Goal: Communication & Community: Share content

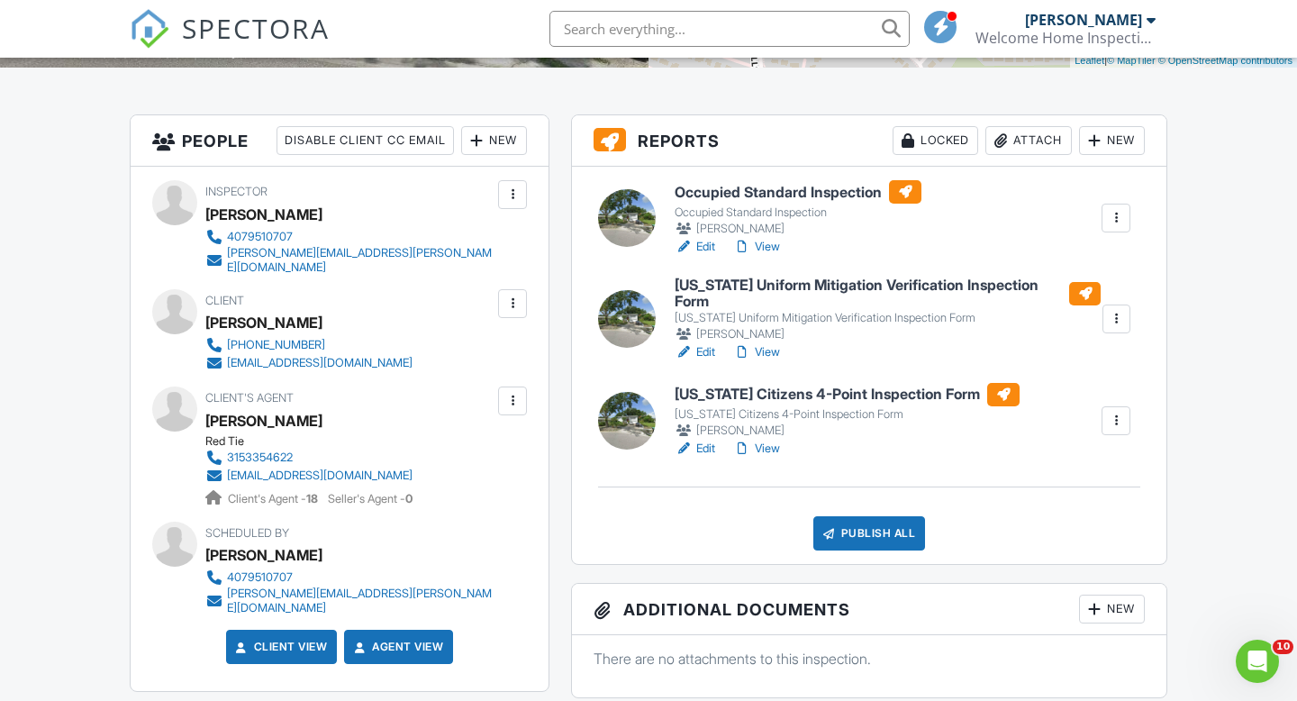
click at [870, 524] on div "Publish All" at bounding box center [869, 533] width 113 height 34
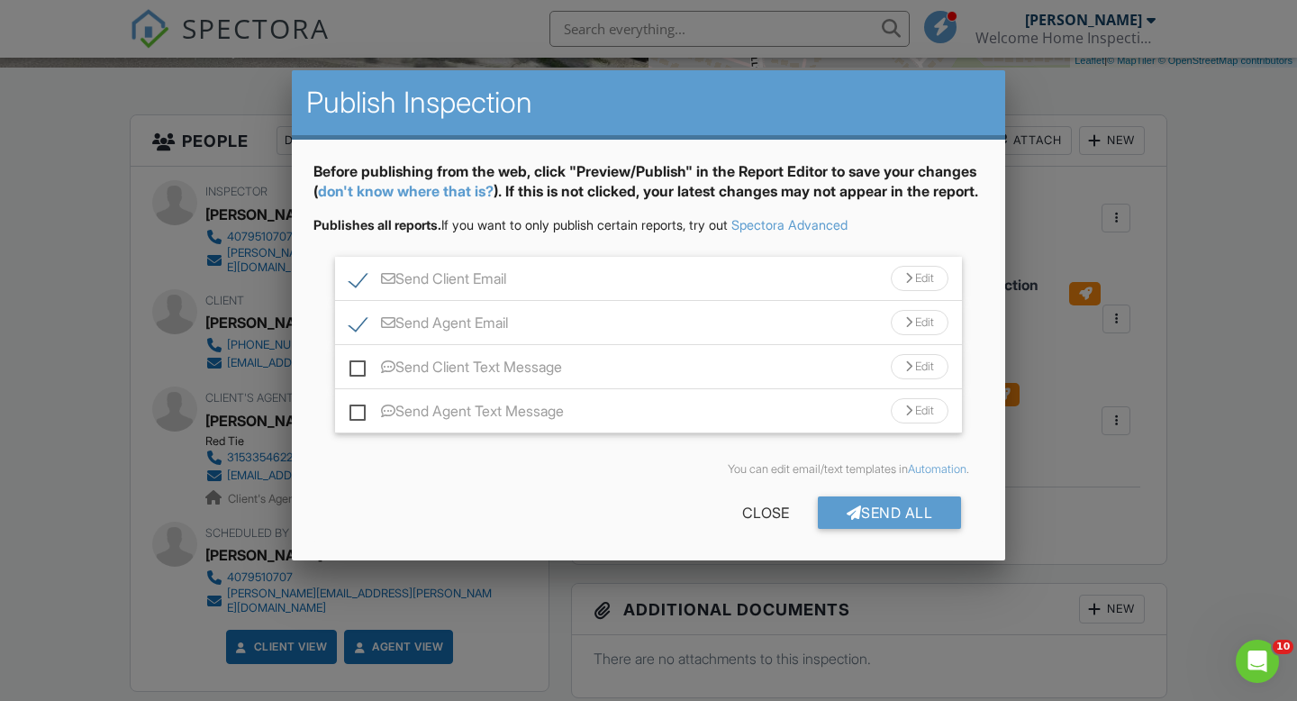
click at [358, 381] on label "Send Client Text Message" at bounding box center [455, 369] width 213 height 23
click at [358, 364] on input "Send Client Text Message" at bounding box center [355, 358] width 12 height 12
click at [358, 381] on label "Send Client Text Message" at bounding box center [455, 369] width 213 height 23
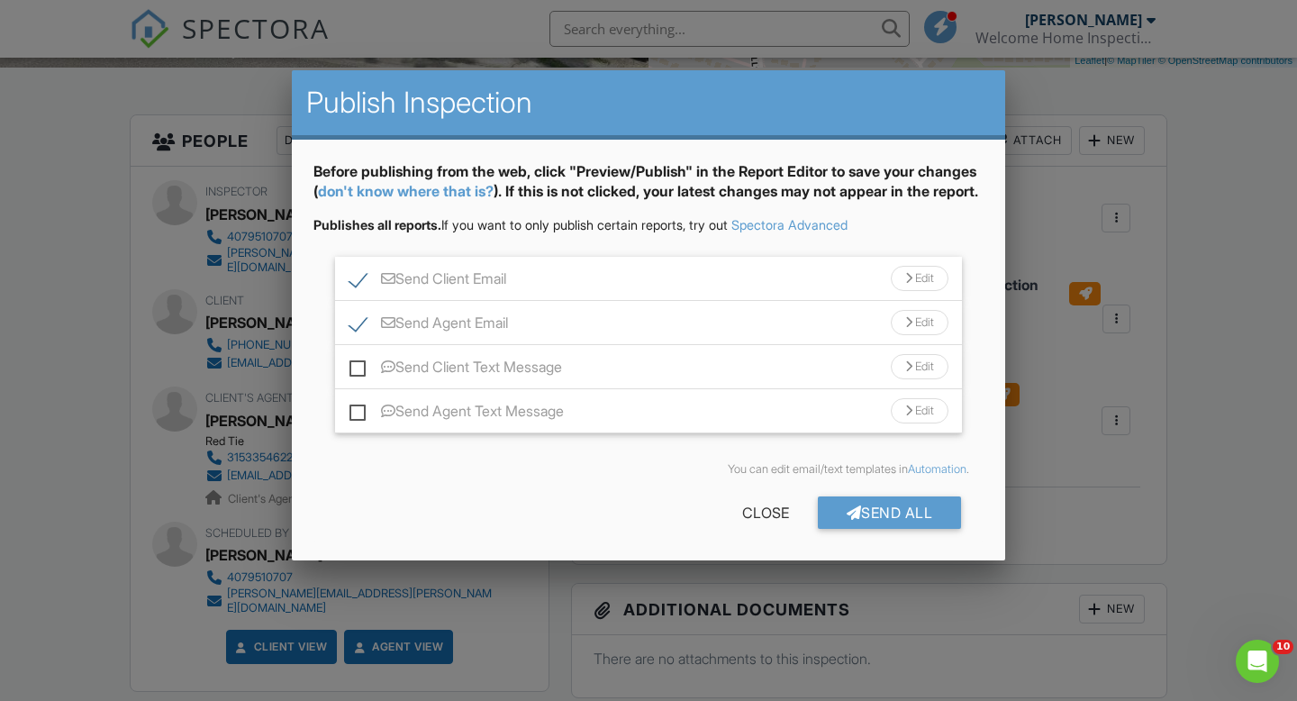
click at [358, 364] on input "Send Client Text Message" at bounding box center [355, 358] width 12 height 12
checkbox input "true"
click at [875, 529] on div "Send All" at bounding box center [890, 512] width 144 height 32
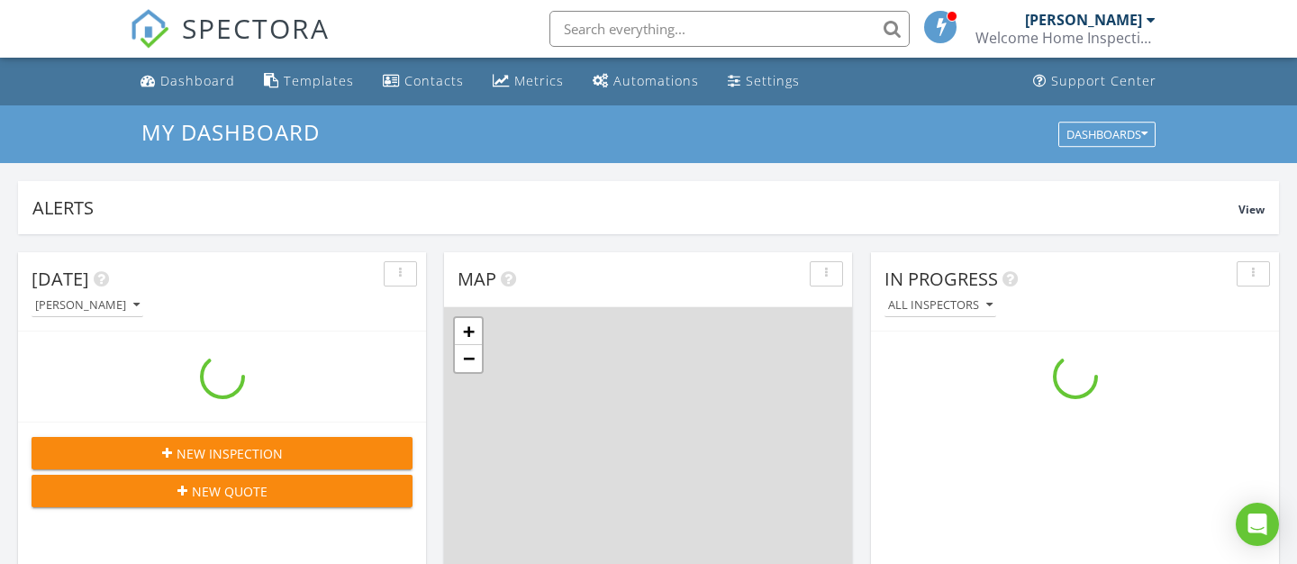
click at [697, 27] on input "text" at bounding box center [729, 29] width 360 height 36
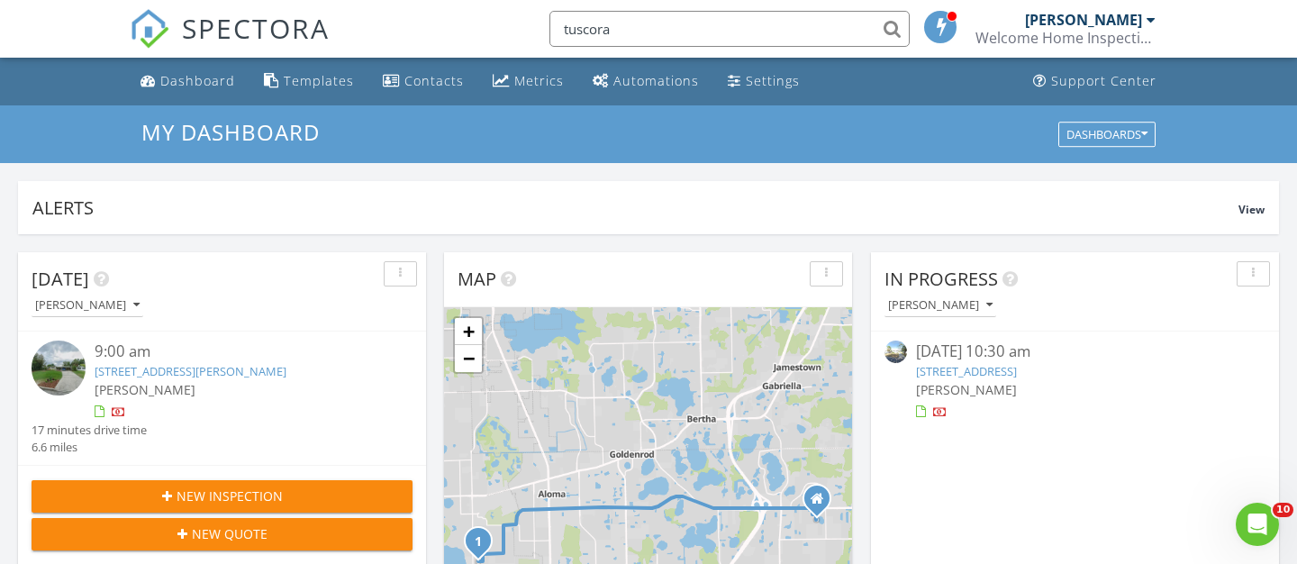
type input "tuscora"
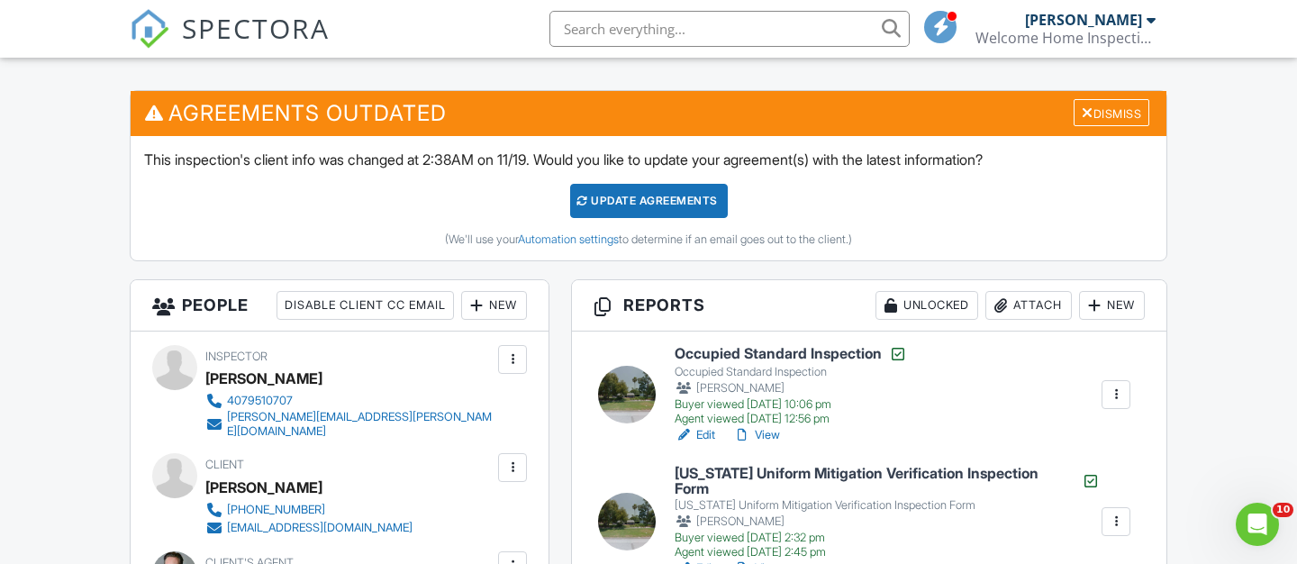
scroll to position [439, 0]
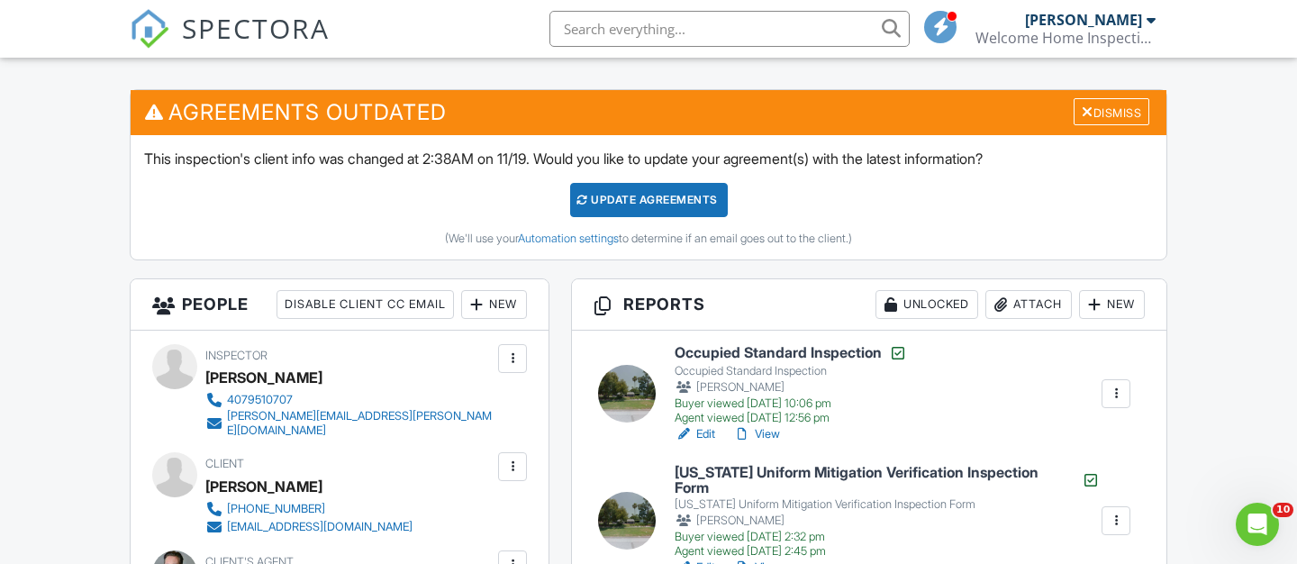
click at [709, 429] on link "Edit" at bounding box center [695, 434] width 41 height 18
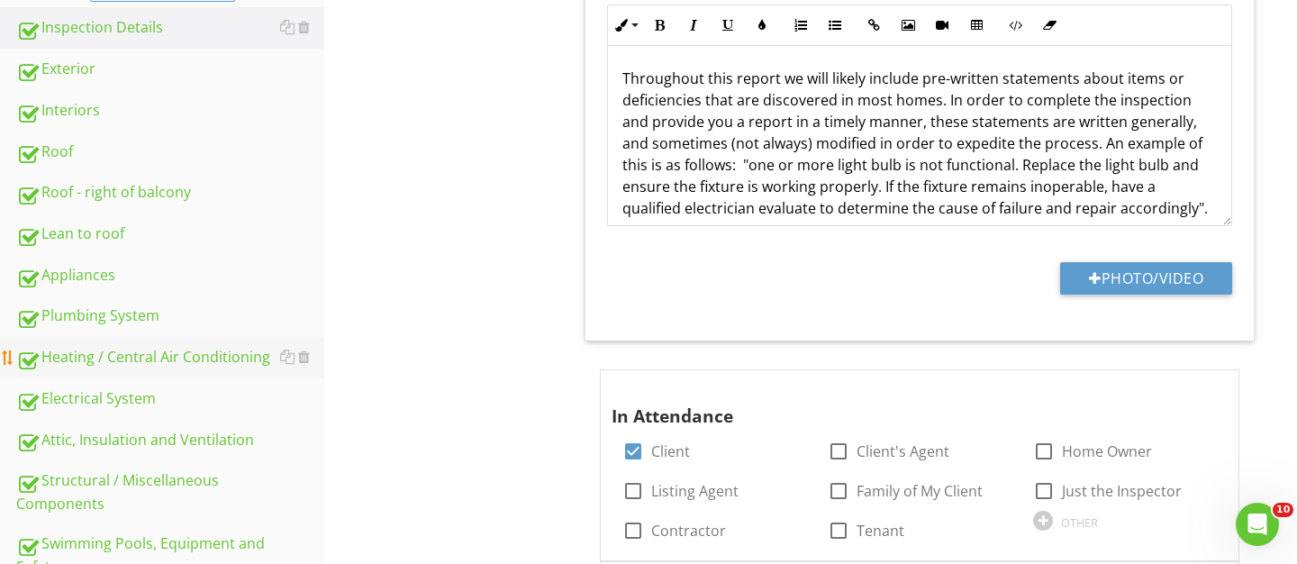
scroll to position [522, 0]
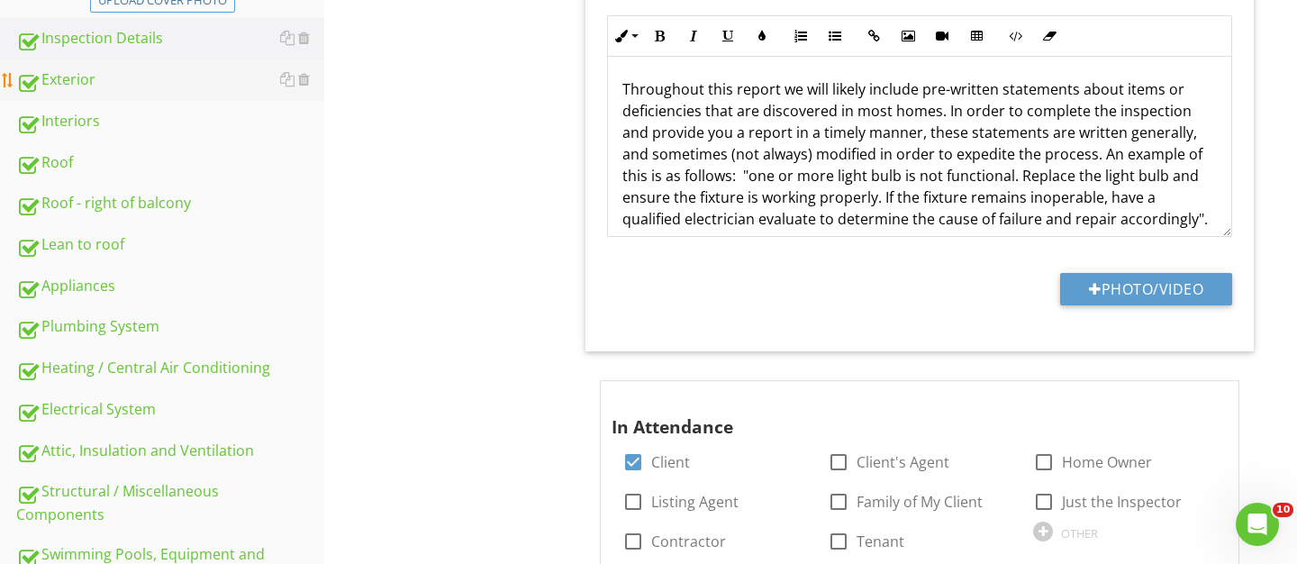
click at [120, 89] on div "Exterior" at bounding box center [170, 79] width 308 height 23
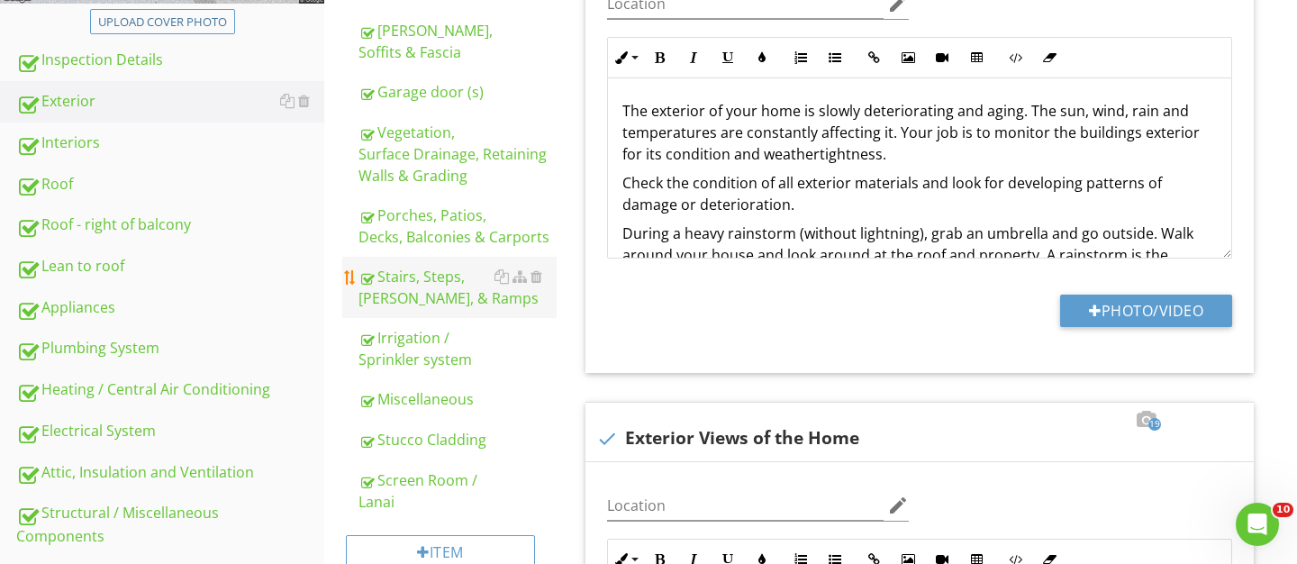
scroll to position [502, 0]
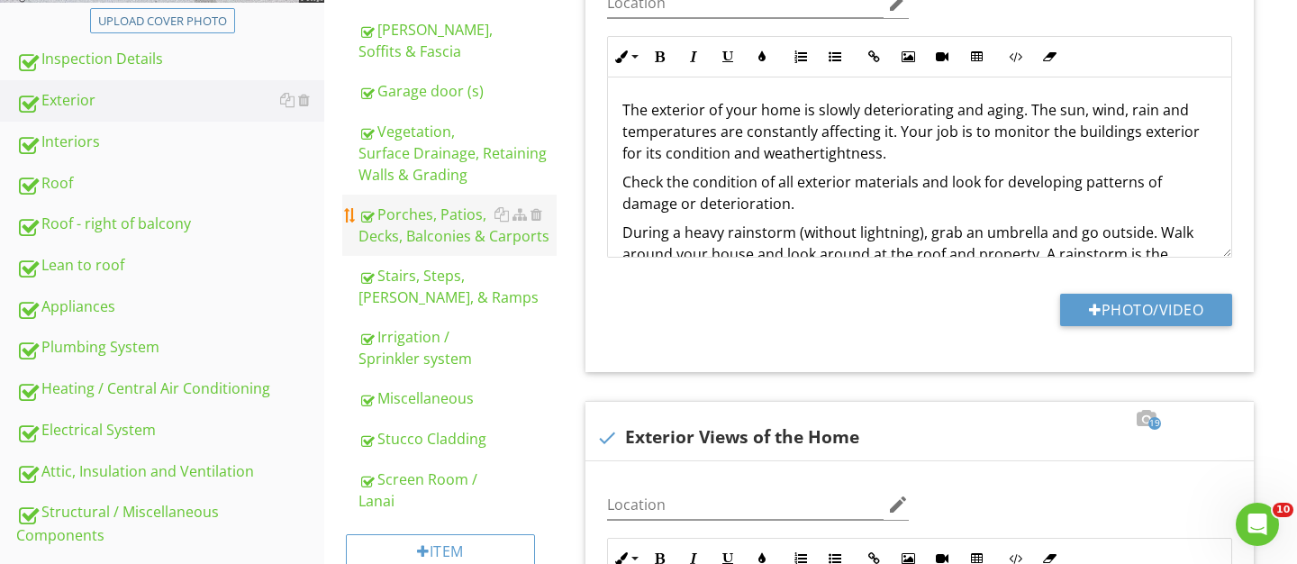
click at [442, 239] on div "Porches, Patios, Decks, Balconies & Carports" at bounding box center [457, 225] width 198 height 43
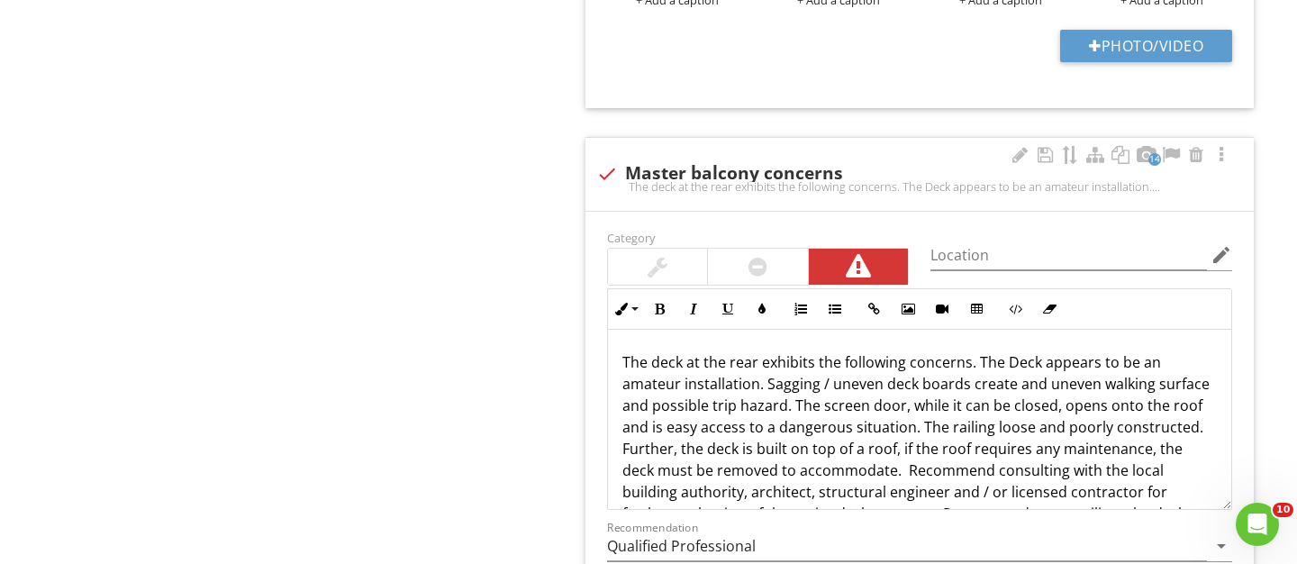
scroll to position [4797, 0]
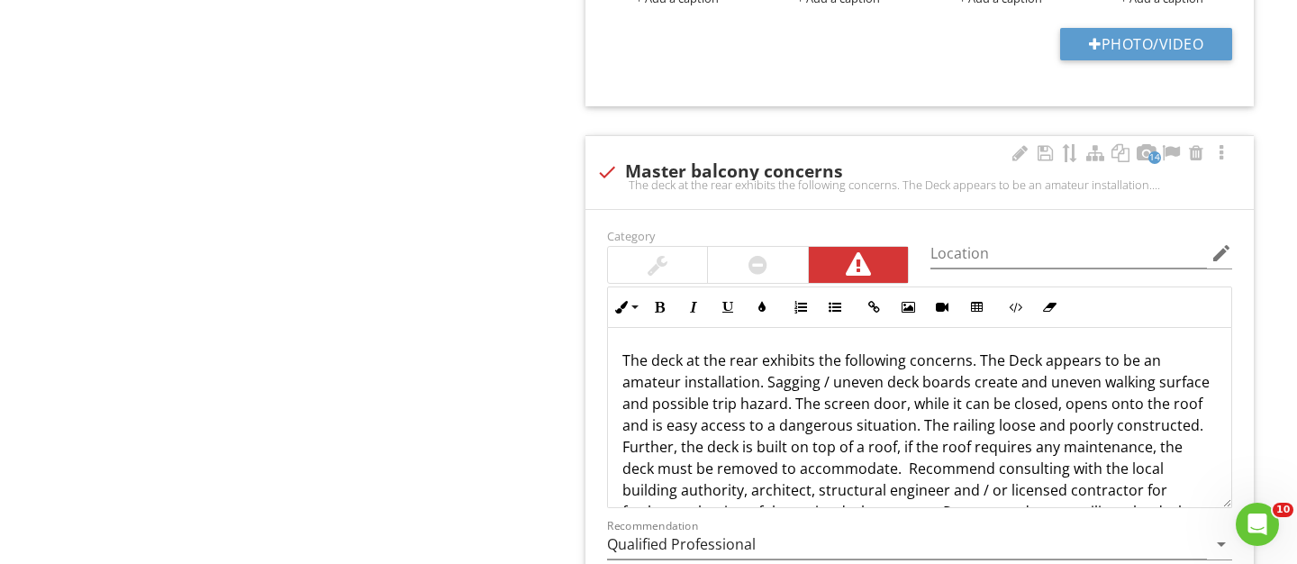
click at [605, 170] on div at bounding box center [607, 172] width 31 height 31
checkbox input "true"
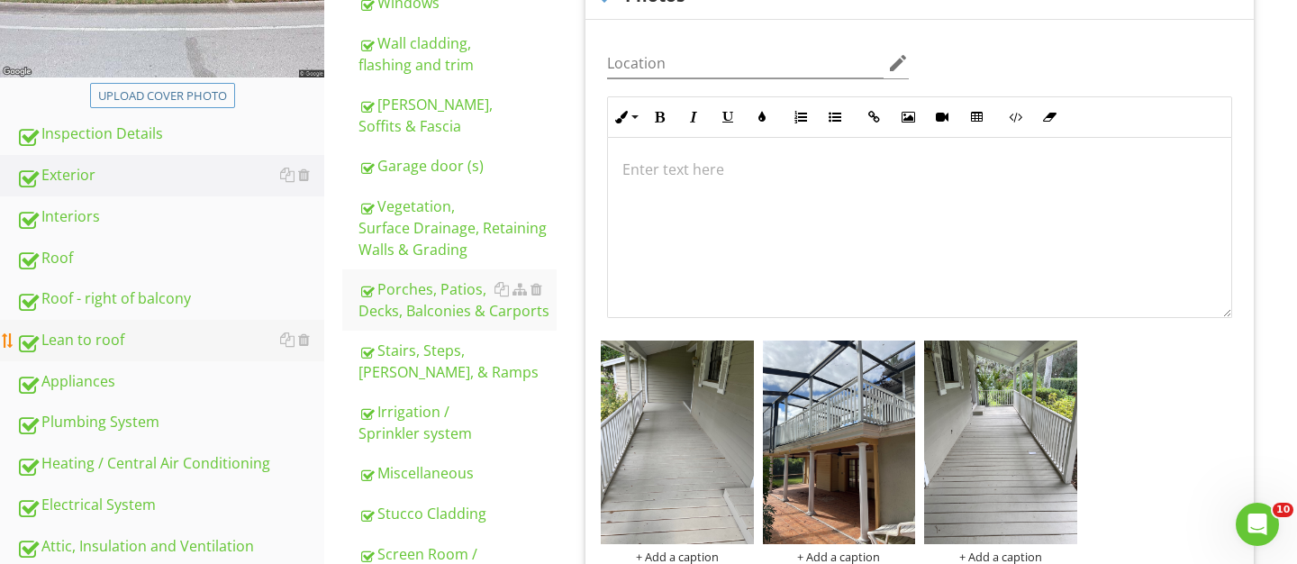
scroll to position [419, 0]
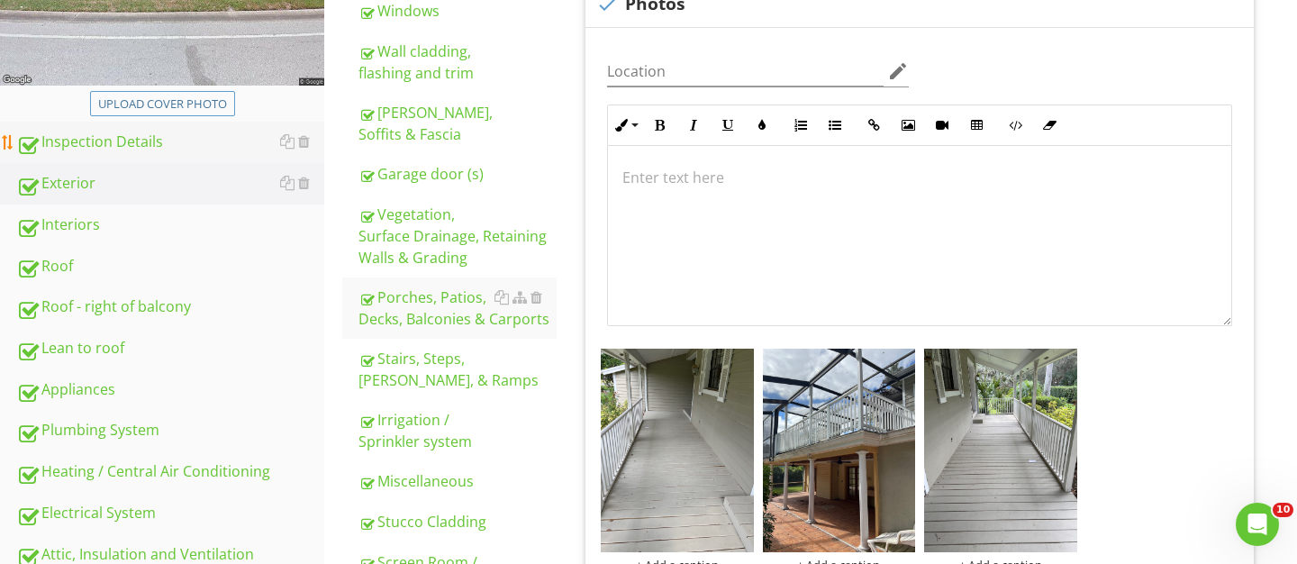
click at [159, 150] on div "Inspection Details" at bounding box center [170, 142] width 308 height 23
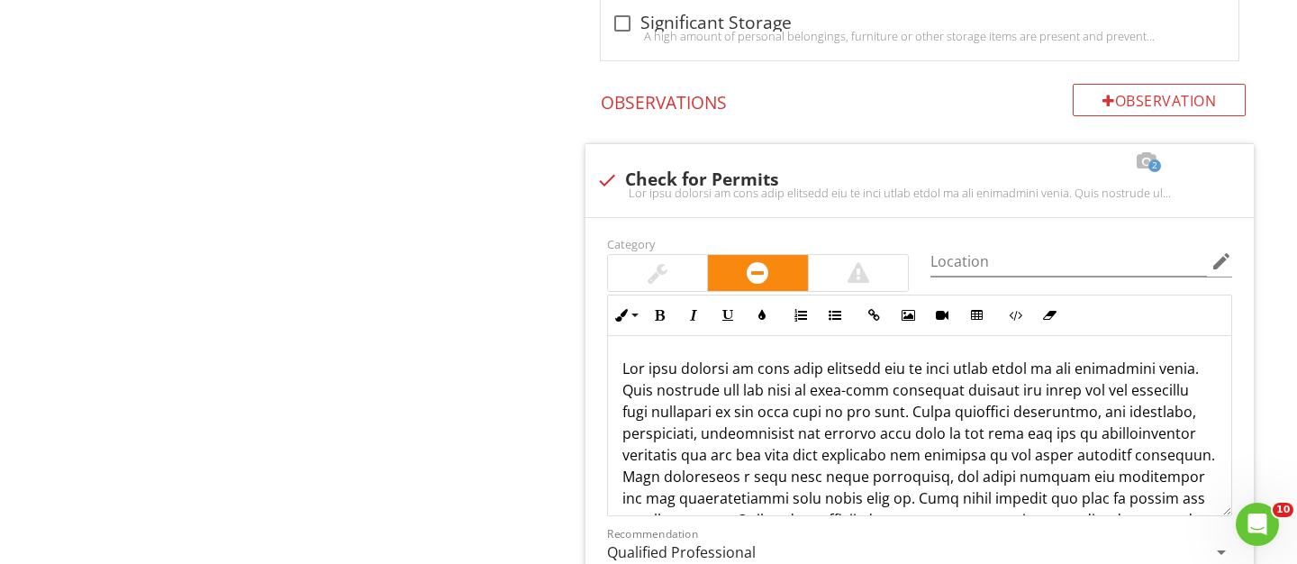
scroll to position [4686, 0]
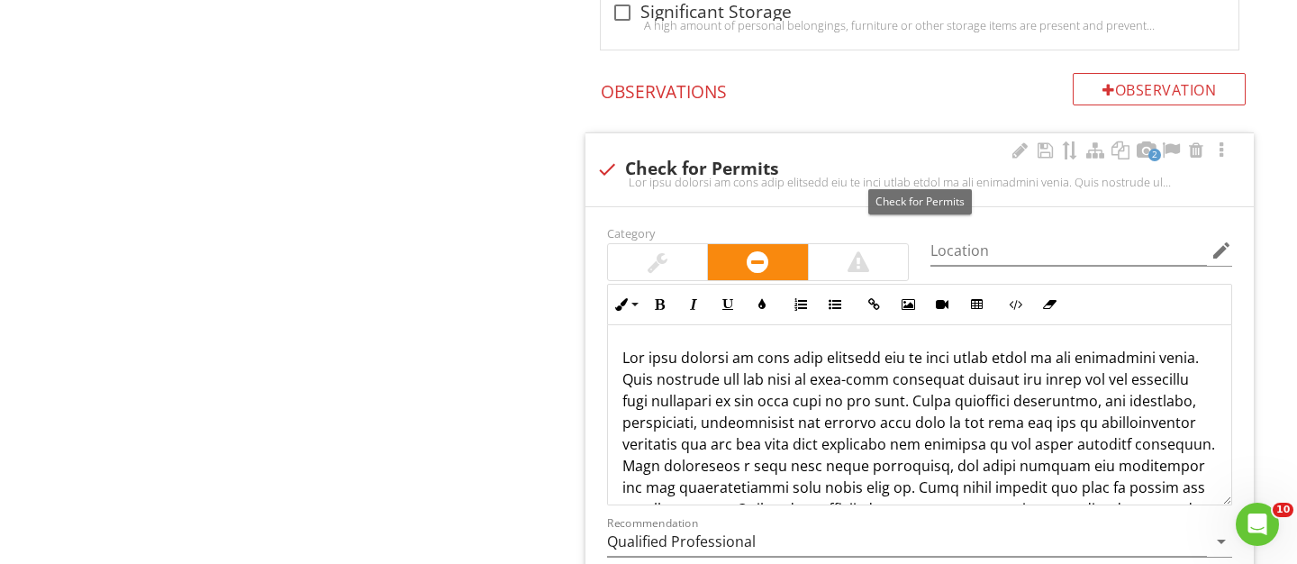
click at [611, 170] on div at bounding box center [607, 169] width 31 height 31
checkbox input "true"
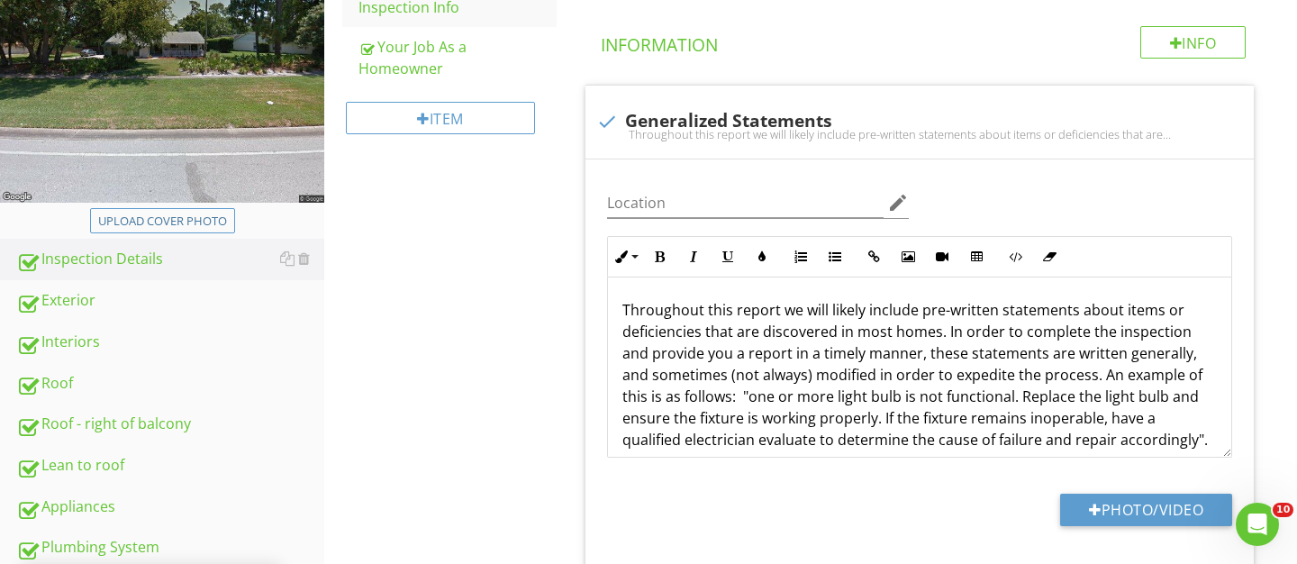
scroll to position [0, 0]
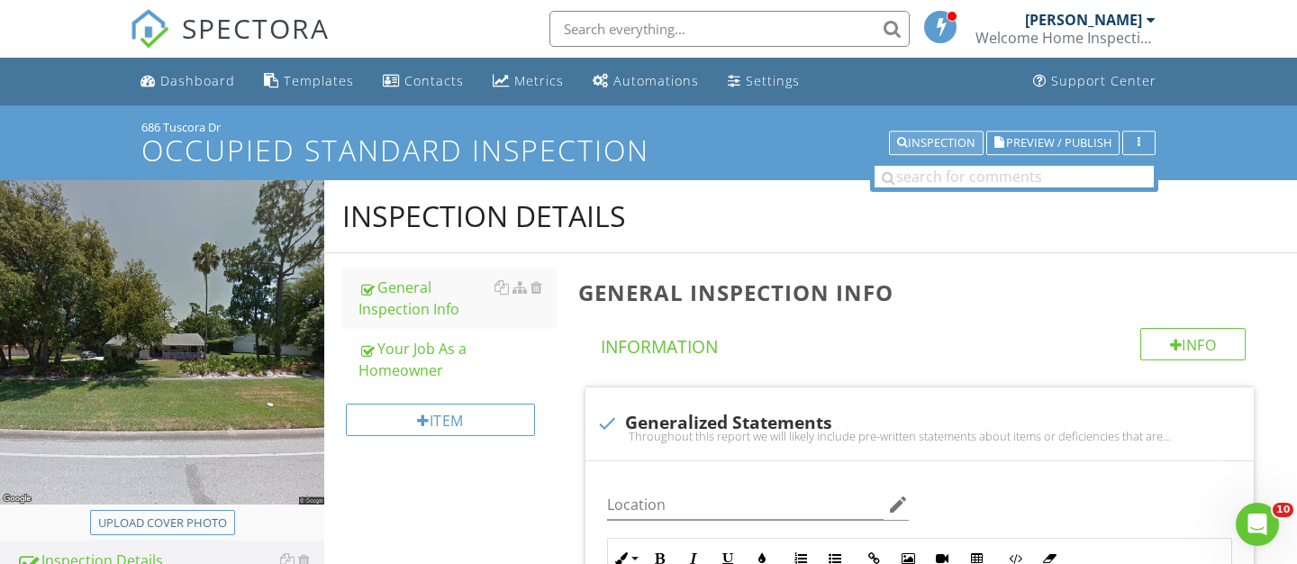
click at [922, 142] on div "Inspection" at bounding box center [936, 143] width 78 height 13
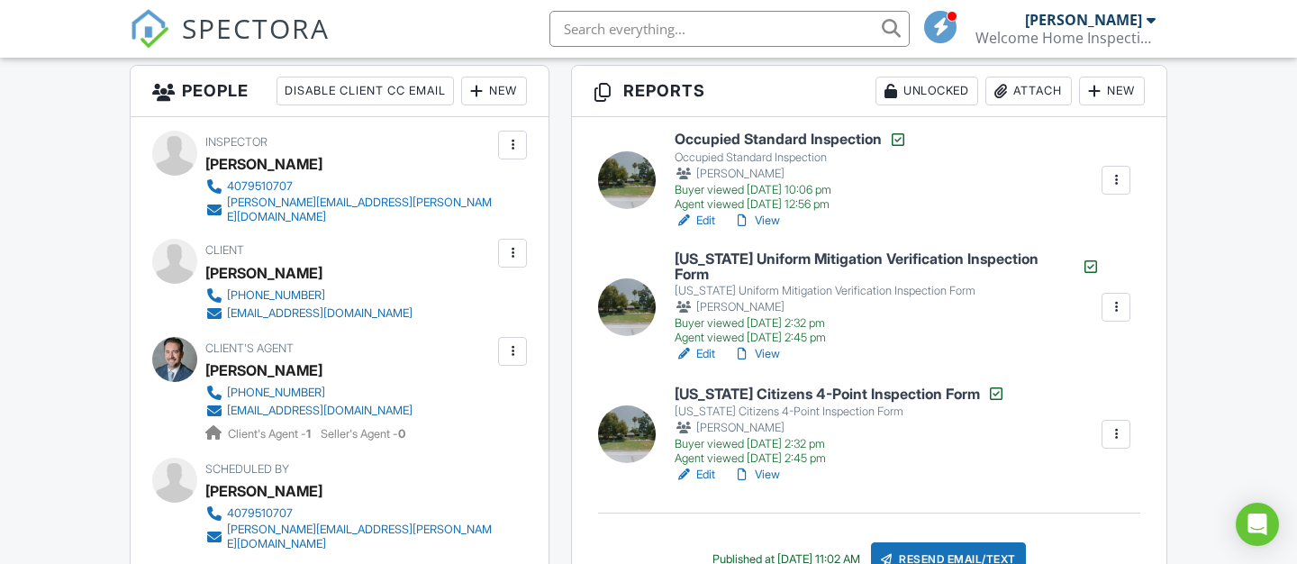
click at [936, 546] on div "Resend Email/Text" at bounding box center [948, 559] width 155 height 34
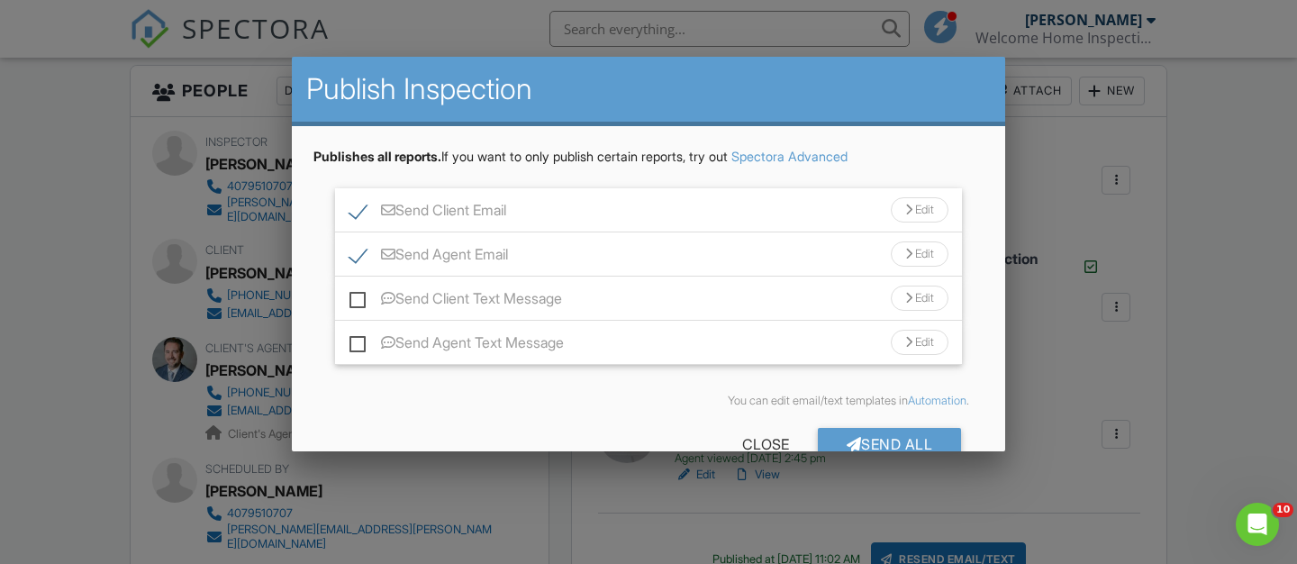
click at [361, 251] on label "Send Agent Email" at bounding box center [428, 257] width 159 height 23
checkbox input "false"
click at [354, 301] on label "Send Client Text Message" at bounding box center [455, 301] width 213 height 23
click at [354, 295] on input "Send Client Text Message" at bounding box center [355, 290] width 12 height 12
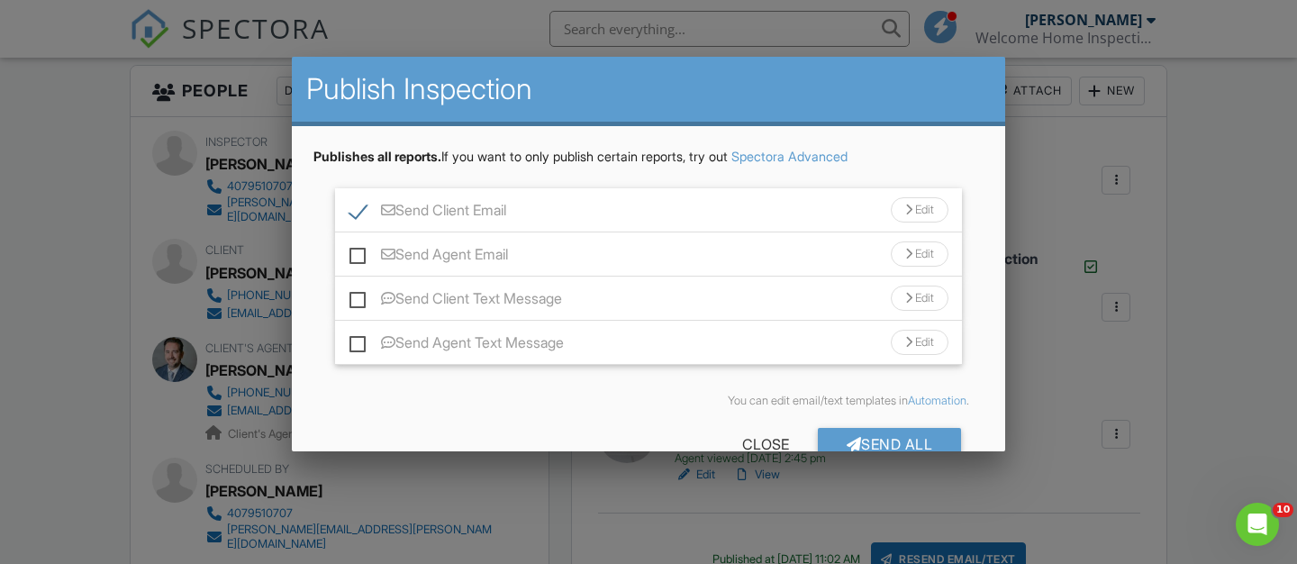
checkbox input "true"
click at [852, 441] on div at bounding box center [854, 444] width 15 height 14
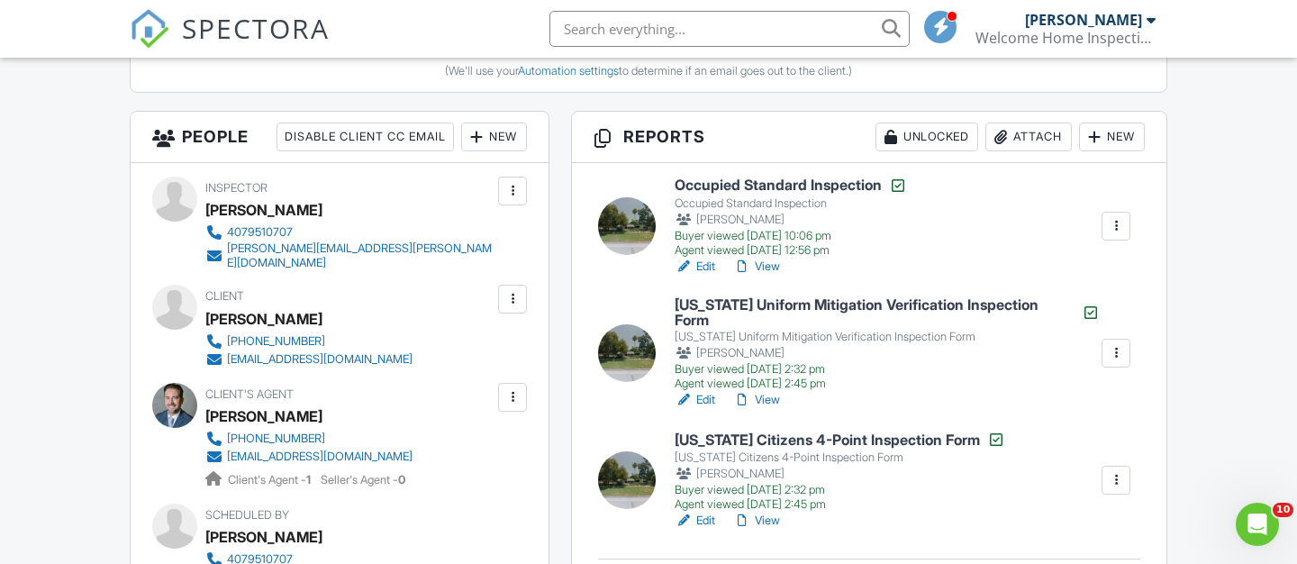
scroll to position [610, 0]
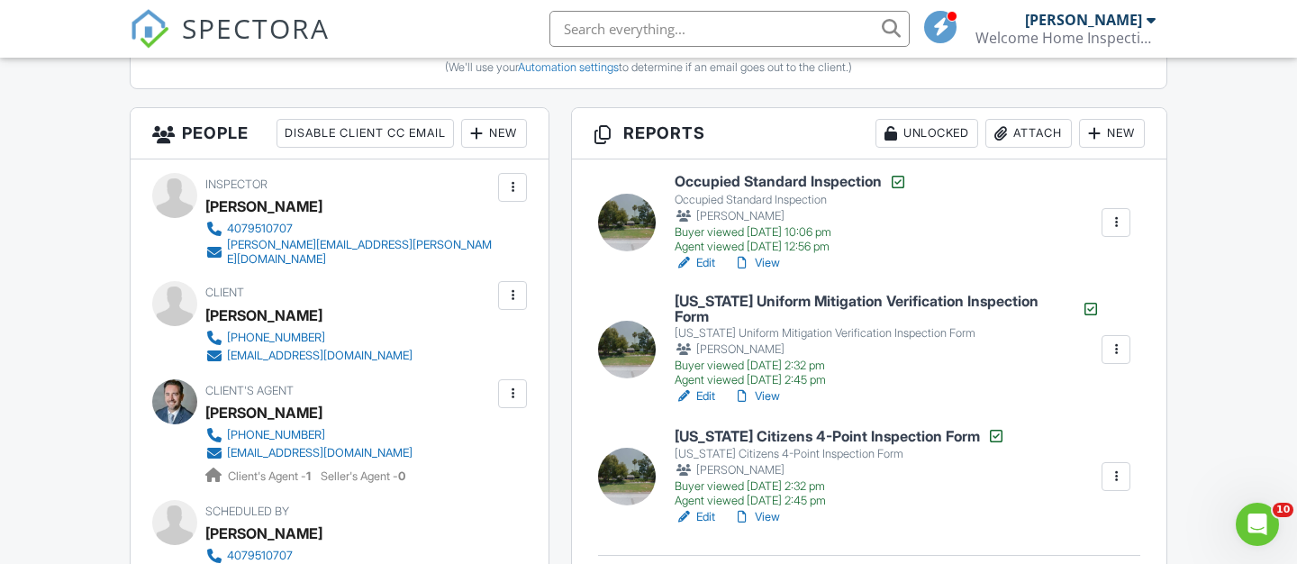
click at [705, 262] on link "Edit" at bounding box center [695, 263] width 41 height 18
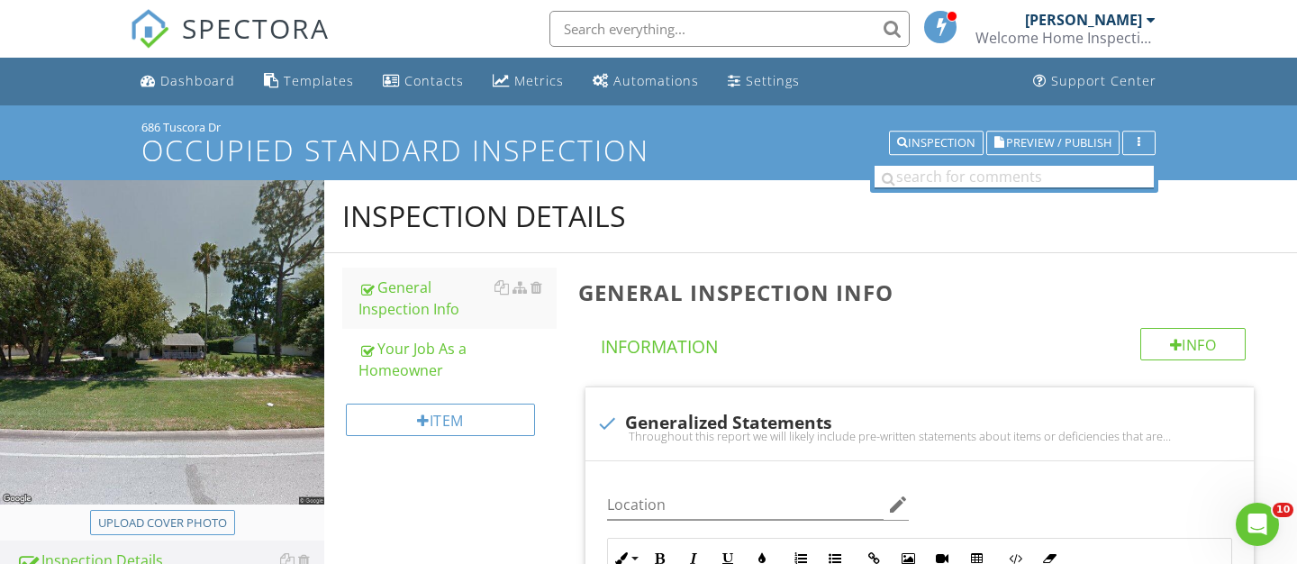
click at [964, 177] on input "text" at bounding box center [1014, 177] width 279 height 23
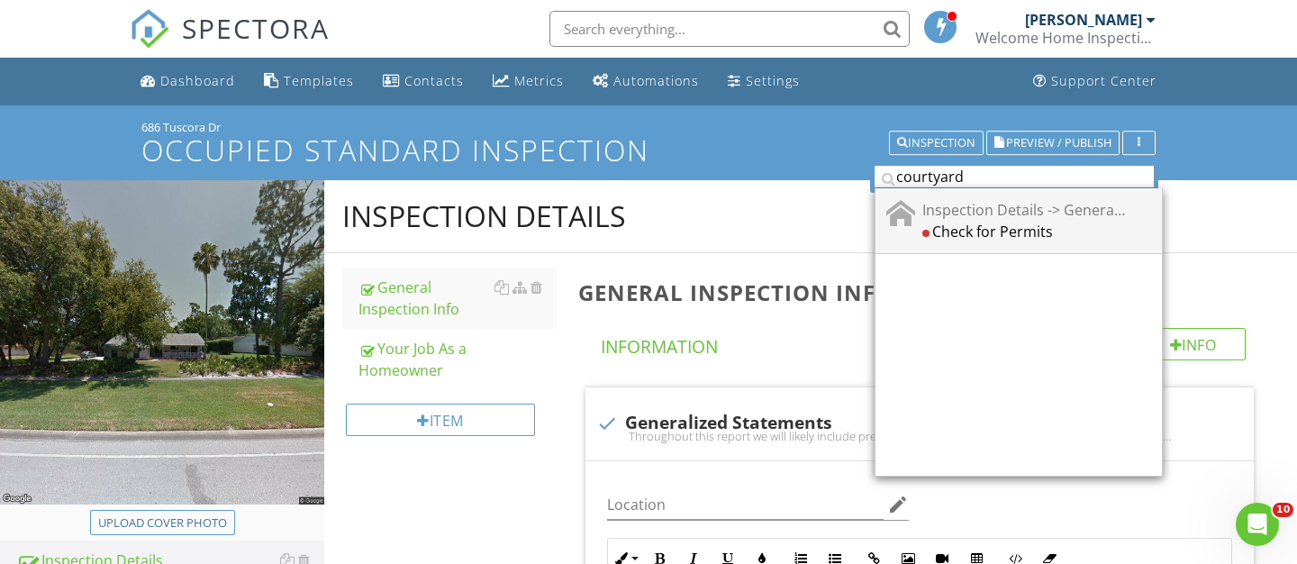
type input "courtyard"
click at [1083, 225] on div "Check for Permits" at bounding box center [1024, 231] width 204 height 22
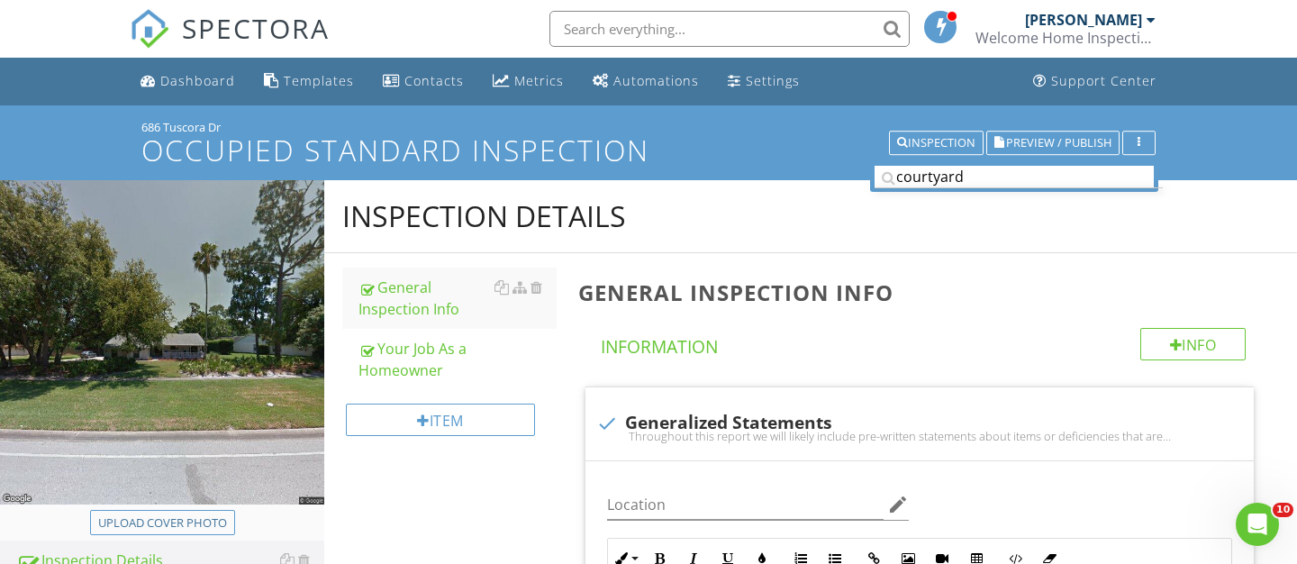
click at [621, 32] on input "text" at bounding box center [729, 29] width 360 height 36
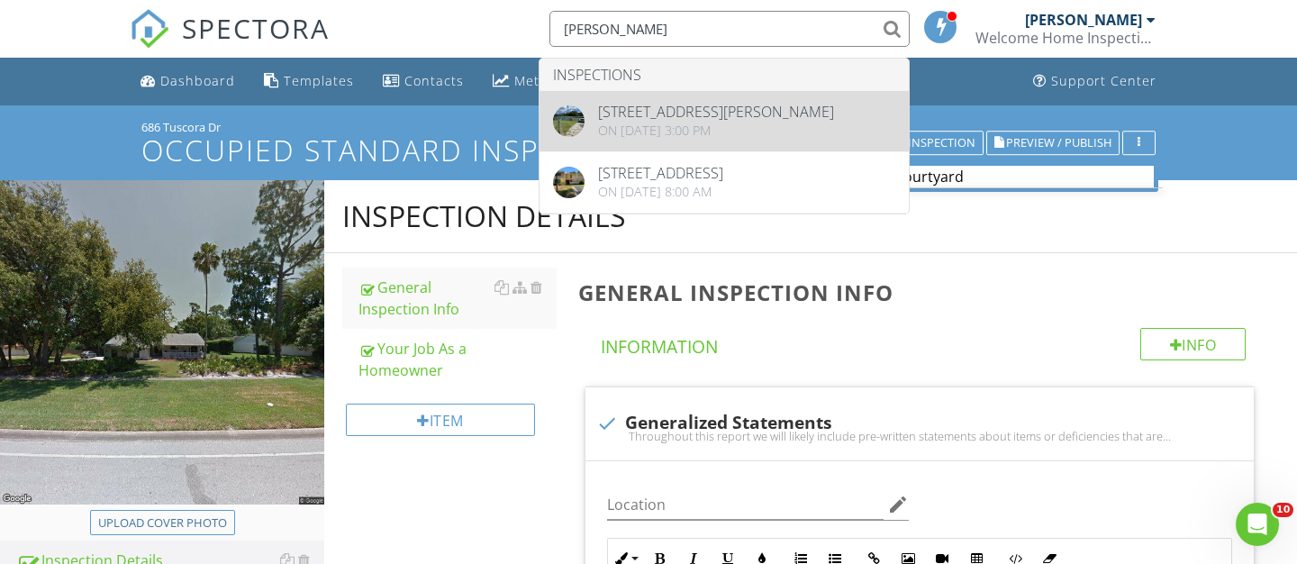
type input "lehman"
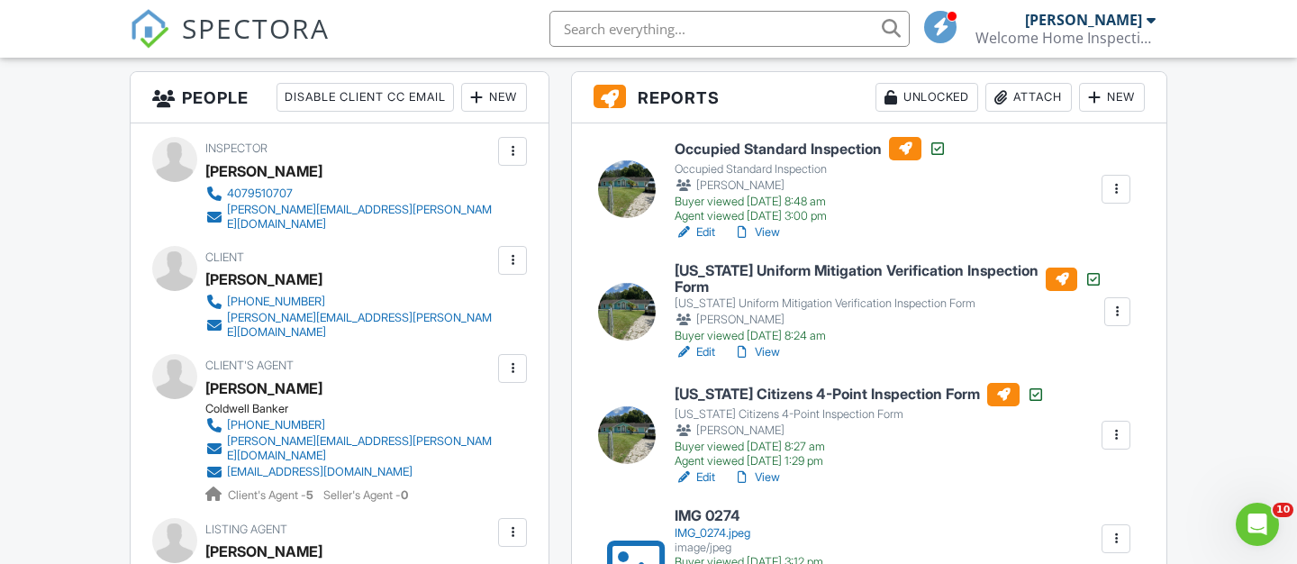
scroll to position [474, 0]
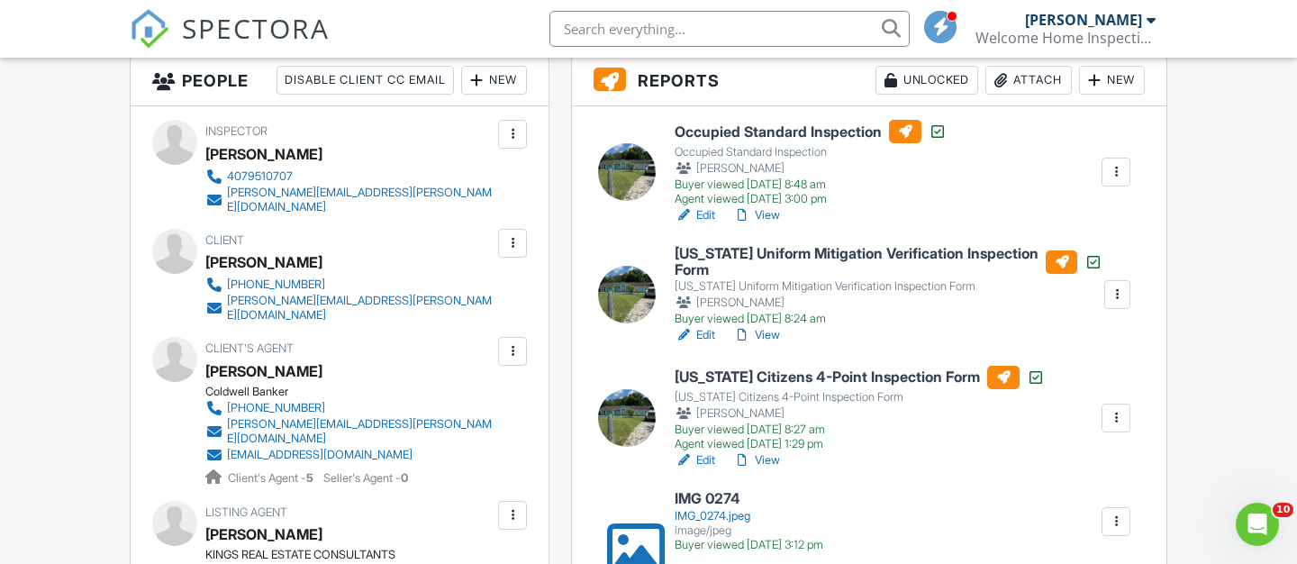
click at [702, 332] on link "Edit" at bounding box center [695, 335] width 41 height 18
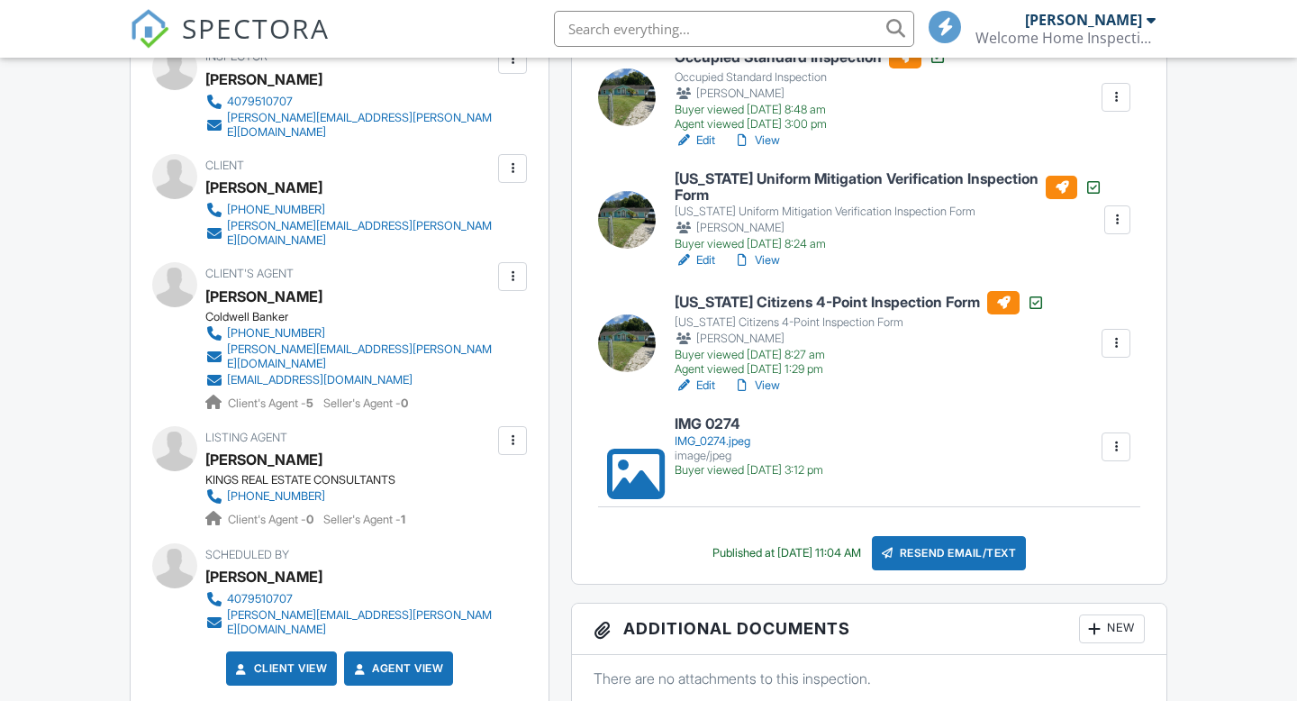
click at [703, 385] on link "Edit" at bounding box center [695, 385] width 41 height 18
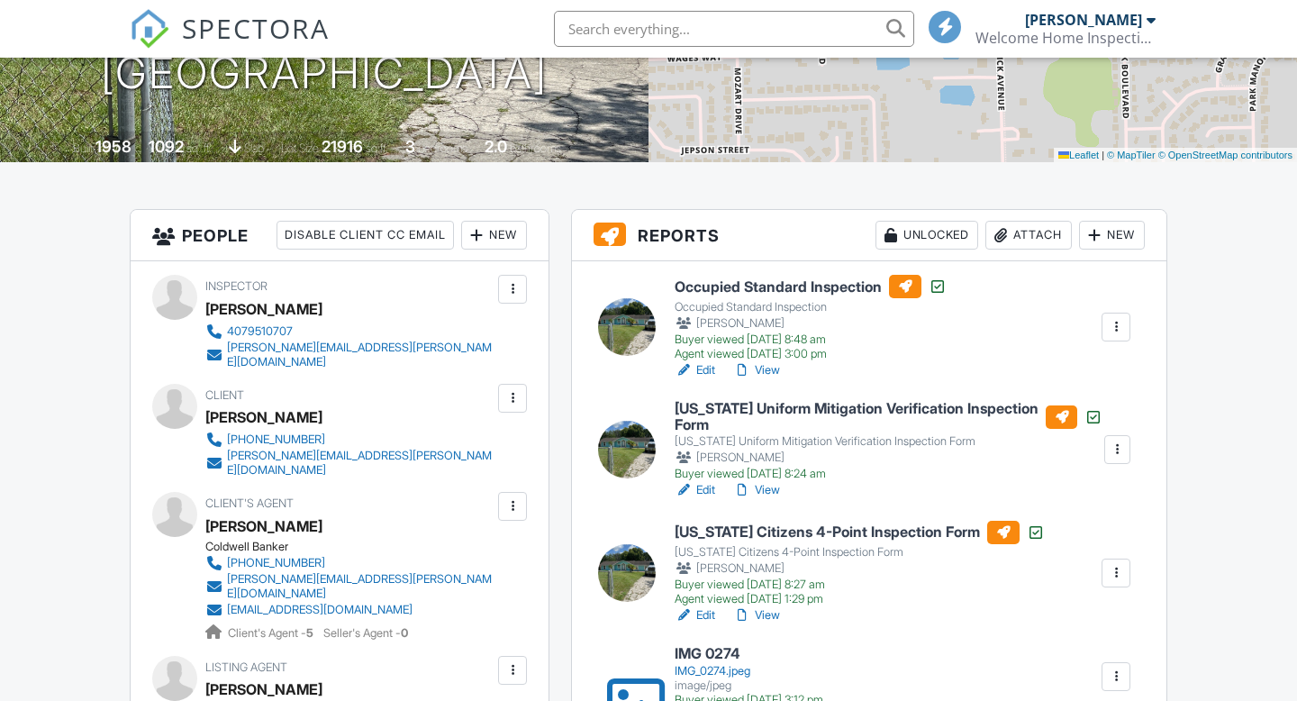
drag, startPoint x: 0, startPoint y: 0, endPoint x: 703, endPoint y: 370, distance: 794.1
click at [703, 370] on link "Edit" at bounding box center [695, 370] width 41 height 18
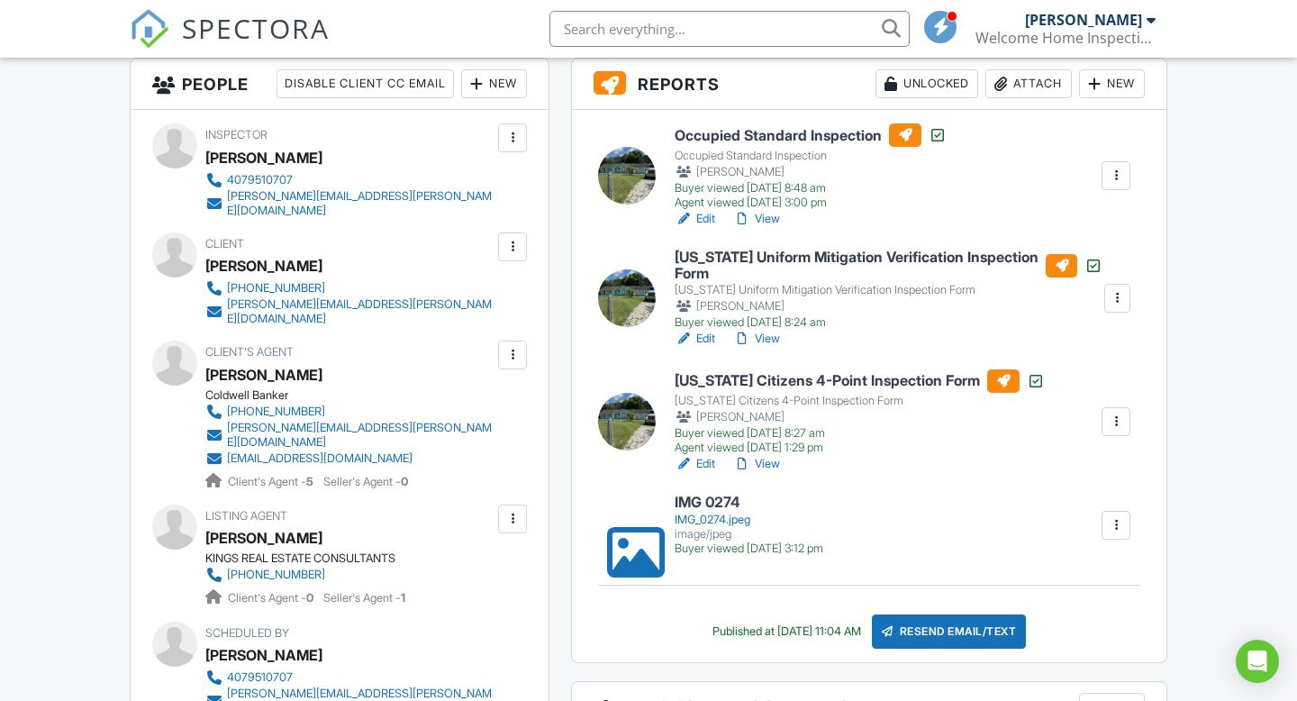
scroll to position [383, 0]
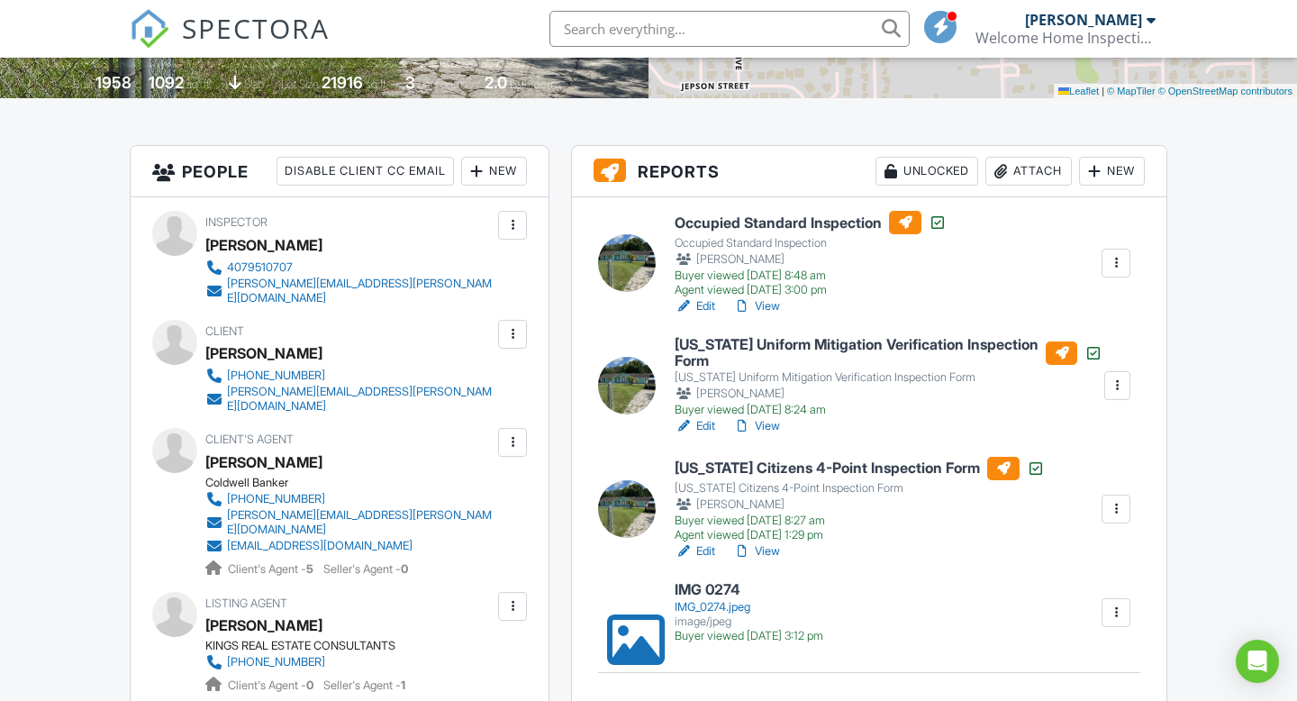
click at [756, 306] on link "View" at bounding box center [756, 306] width 47 height 18
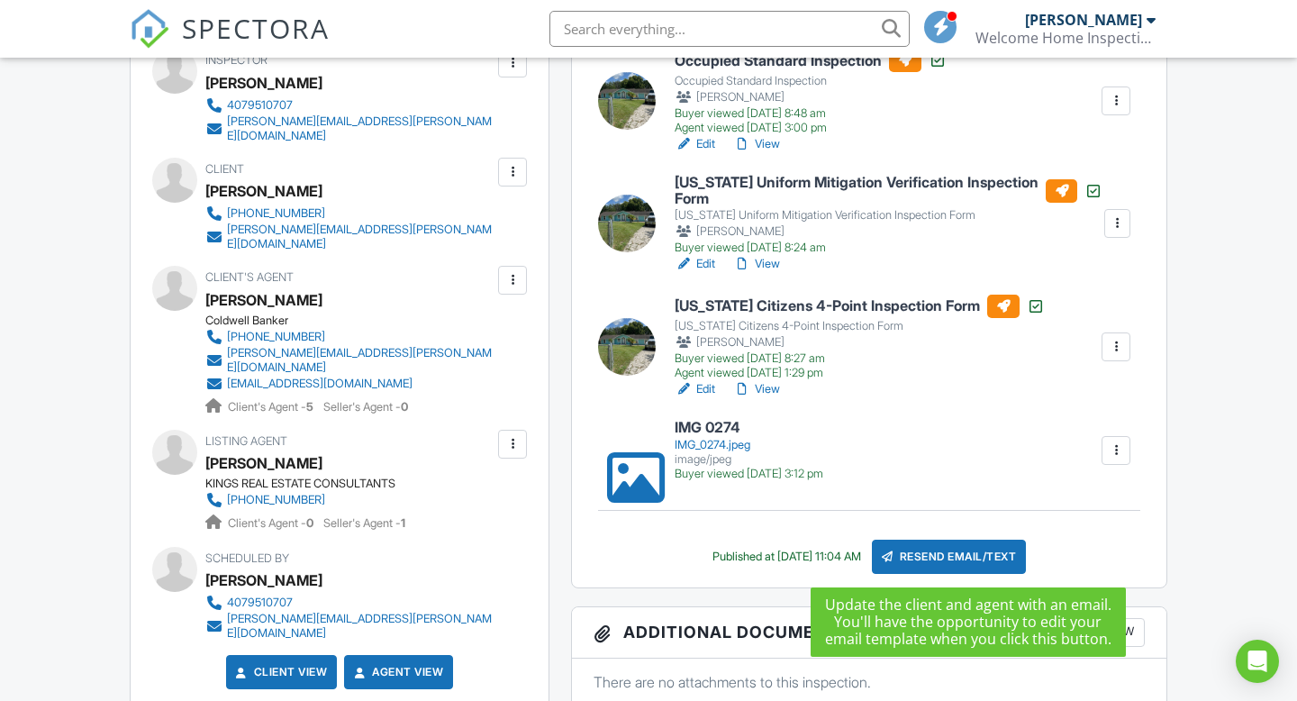
click at [995, 558] on div "Resend Email/Text" at bounding box center [949, 557] width 155 height 34
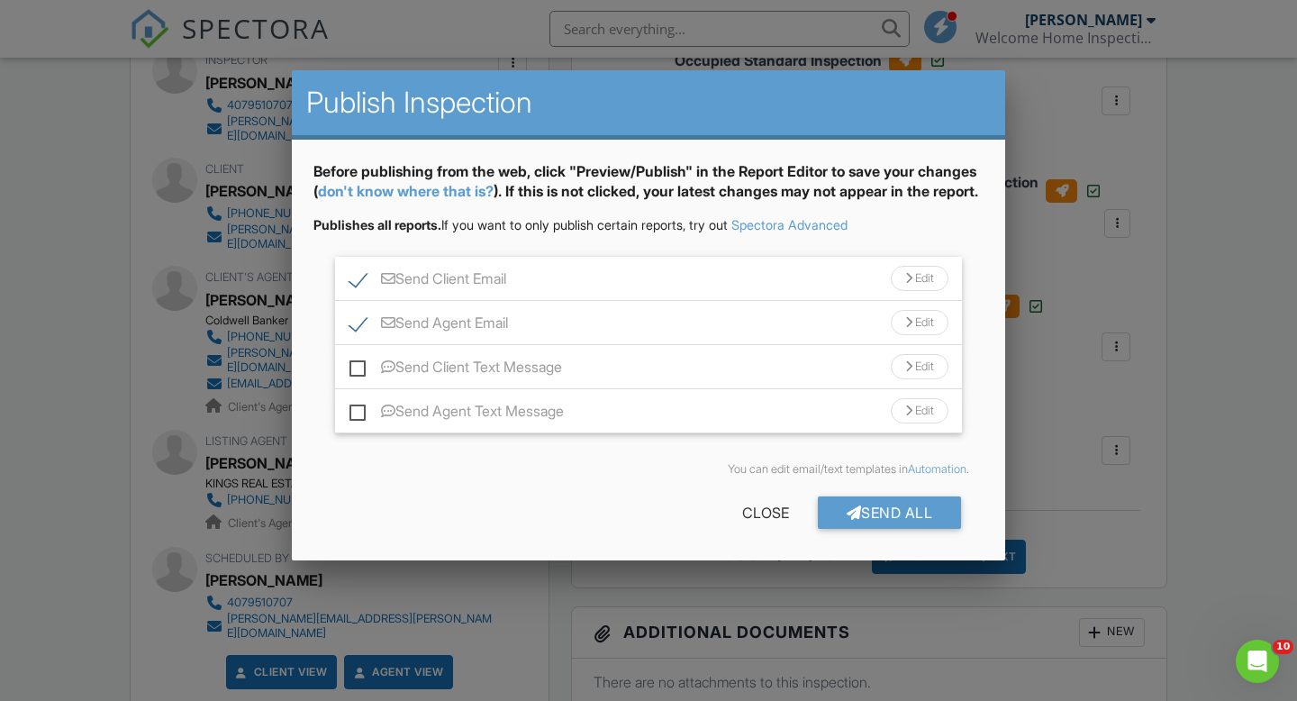
click at [358, 381] on label "Send Client Text Message" at bounding box center [455, 369] width 213 height 23
click at [358, 364] on input "Send Client Text Message" at bounding box center [355, 358] width 12 height 12
checkbox input "true"
click at [356, 425] on label "Send Agent Text Message" at bounding box center [456, 414] width 214 height 23
click at [356, 408] on input "Send Agent Text Message" at bounding box center [355, 402] width 12 height 12
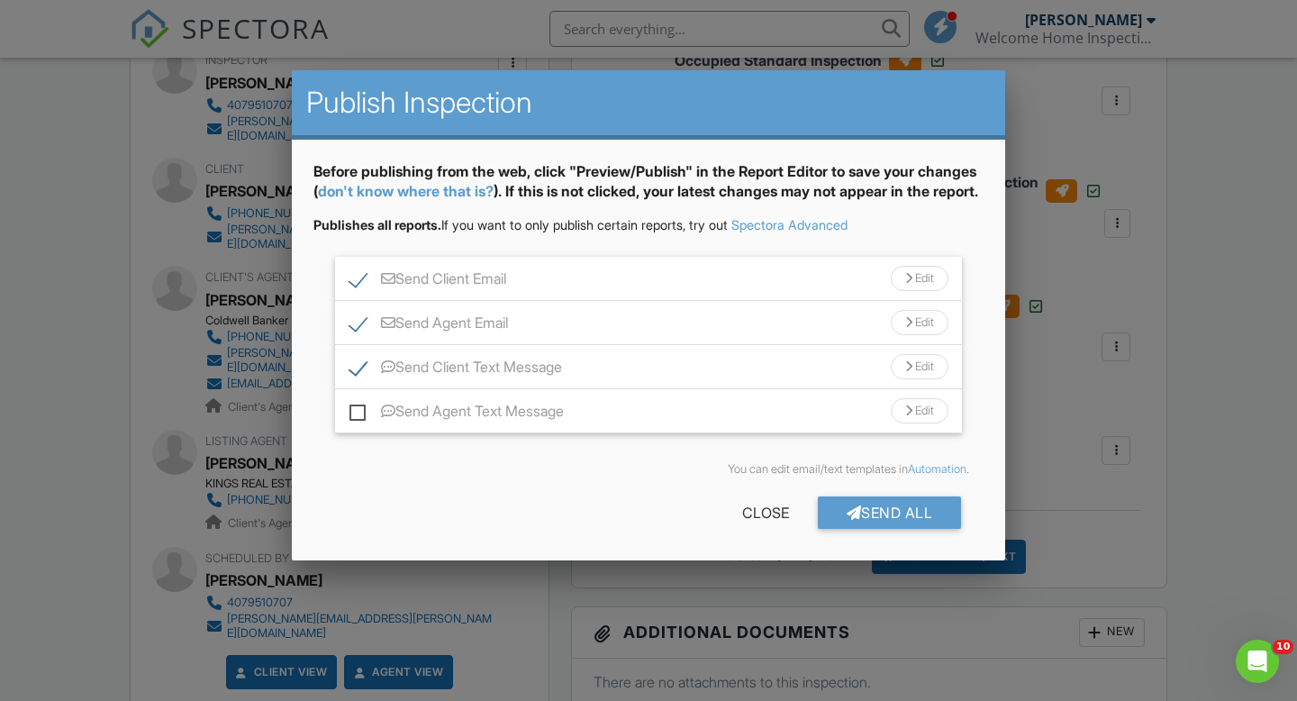
checkbox input "true"
click at [901, 541] on div "Send All Close" at bounding box center [648, 516] width 670 height 50
click at [892, 529] on div "Send All" at bounding box center [890, 512] width 144 height 32
